Goal: Task Accomplishment & Management: Use online tool/utility

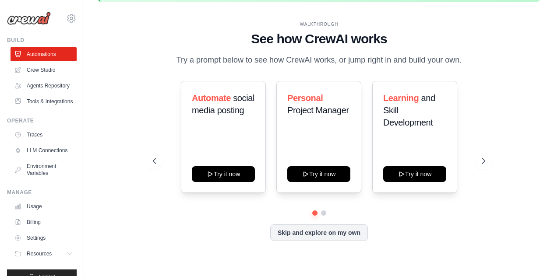
click at [320, 171] on button "Try it now" at bounding box center [318, 174] width 63 height 16
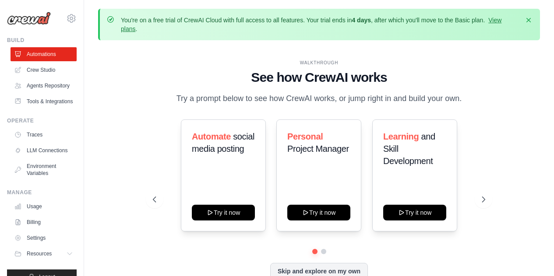
click at [155, 107] on div "WALKTHROUGH See how [PERSON_NAME] works Try a prompt below to see how [PERSON_N…" at bounding box center [318, 177] width 353 height 234
click at [103, 53] on div "WALKTHROUGH See how [PERSON_NAME] works Try a prompt below to see how [PERSON_N…" at bounding box center [319, 176] width 442 height 259
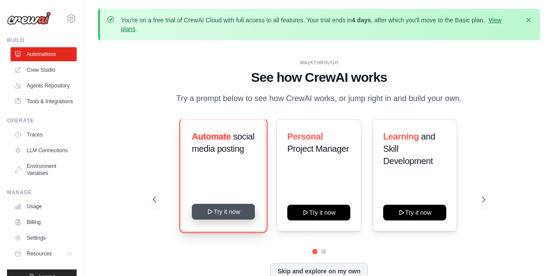
click at [221, 215] on button "Try it now" at bounding box center [223, 212] width 63 height 16
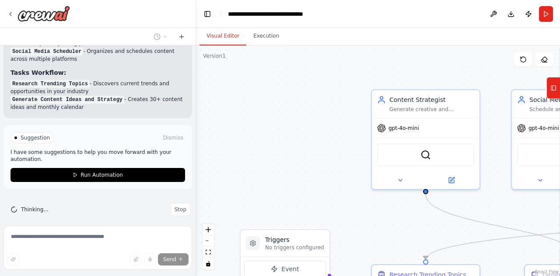
scroll to position [973, 0]
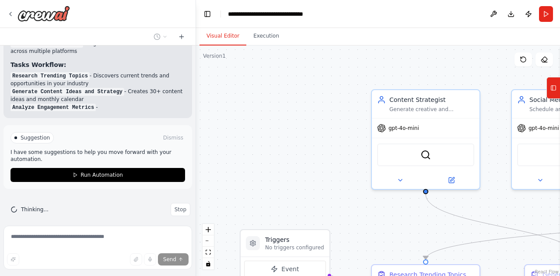
drag, startPoint x: 213, startPoint y: 4, endPoint x: 367, endPoint y: 74, distance: 170.1
click at [367, 74] on div ".deletable-edge-delete-btn { width: 20px; height: 20px; border: 0px solid #ffff…" at bounding box center [378, 161] width 364 height 231
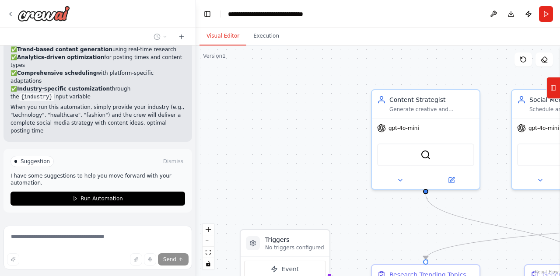
scroll to position [1102, 0]
